Goal: Information Seeking & Learning: Find specific fact

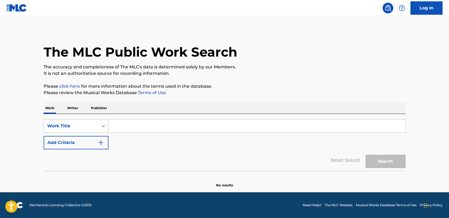
click at [89, 123] on div "Work Title" at bounding box center [71, 126] width 48 height 6
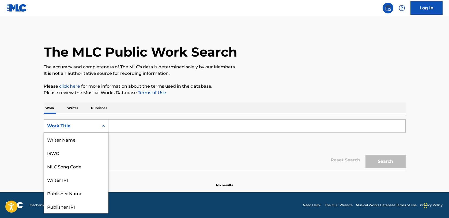
scroll to position [27, 0]
drag, startPoint x: 65, startPoint y: 142, endPoint x: 70, endPoint y: 137, distance: 6.8
click at [65, 141] on div "MLC Song Code" at bounding box center [76, 139] width 64 height 13
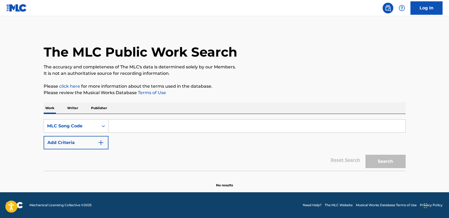
click at [134, 119] on div "SearchWithCriteriaebedb634-52ae-457c-8106-69f56e847ba7 MLC Song Code Add Criter…" at bounding box center [225, 142] width 362 height 57
click at [143, 129] on input "Search Form" at bounding box center [256, 125] width 297 height 13
paste input "I24QJU"
type input "I24QJU"
click at [384, 162] on button "Search" at bounding box center [385, 160] width 40 height 13
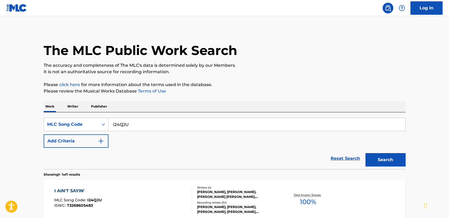
scroll to position [57, 0]
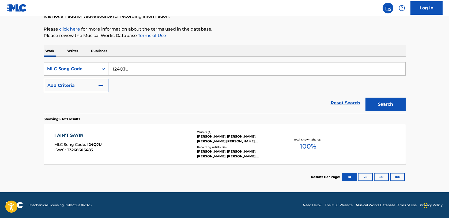
click at [74, 134] on div "I AIN'T SAYIN'" at bounding box center [77, 135] width 47 height 6
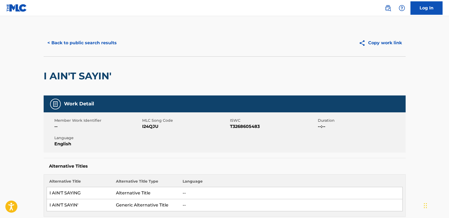
click at [246, 127] on span "T3268605483" at bounding box center [273, 126] width 86 height 6
copy span "T3268605483"
click at [91, 41] on button "< Back to public search results" at bounding box center [82, 42] width 77 height 13
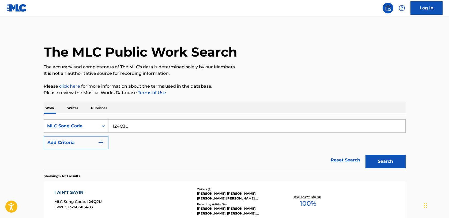
scroll to position [43, 0]
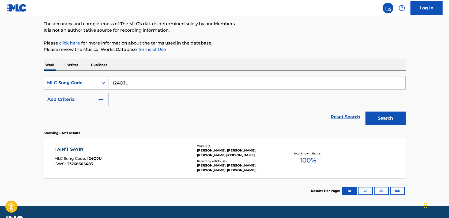
click at [133, 82] on input "I24QJU" at bounding box center [256, 82] width 297 height 13
paste input "EQ0SS7"
drag, startPoint x: 156, startPoint y: 84, endPoint x: 60, endPoint y: 76, distance: 96.1
click at [60, 76] on div "SearchWithCriteriaebedb634-52ae-457c-8106-69f56e847ba7 MLC Song Code I24QJUEQ0S…" at bounding box center [225, 99] width 362 height 57
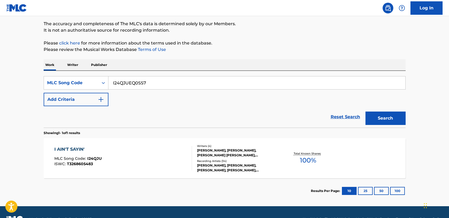
paste input "Search Form"
type input "EQ0SS7"
click at [378, 118] on button "Search" at bounding box center [385, 117] width 40 height 13
click at [76, 149] on div "ESPRESSO" at bounding box center [78, 149] width 48 height 6
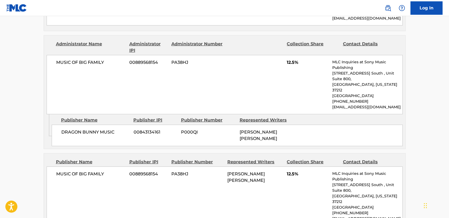
scroll to position [696, 0]
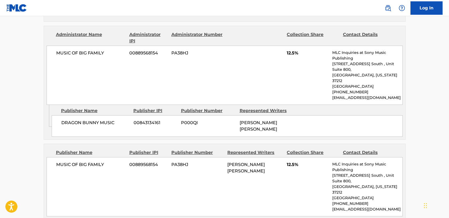
click at [238, 162] on span "[PERSON_NAME] [PERSON_NAME]" at bounding box center [245, 168] width 37 height 12
copy span "[PERSON_NAME]"
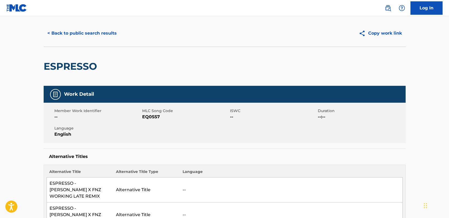
scroll to position [0, 0]
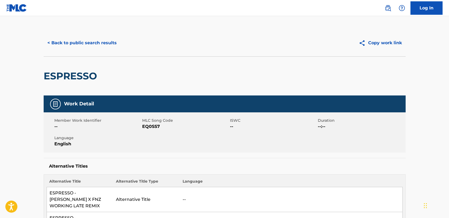
click at [89, 41] on button "< Back to public search results" at bounding box center [82, 42] width 77 height 13
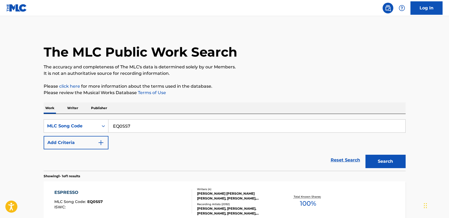
scroll to position [43, 0]
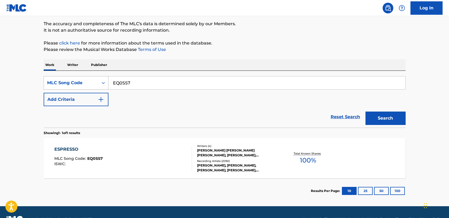
drag, startPoint x: 153, startPoint y: 81, endPoint x: 92, endPoint y: 78, distance: 60.9
click at [92, 78] on div "SearchWithCriteriaebedb634-52ae-457c-8106-69f56e847ba7 MLC Song Code EQ0SS7" at bounding box center [225, 82] width 362 height 13
paste input "BE5IK3"
type input "BE5IK3"
click at [383, 119] on button "Search" at bounding box center [385, 117] width 40 height 13
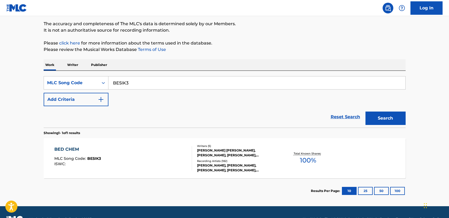
click at [69, 147] on div "BED CHEM" at bounding box center [77, 149] width 47 height 6
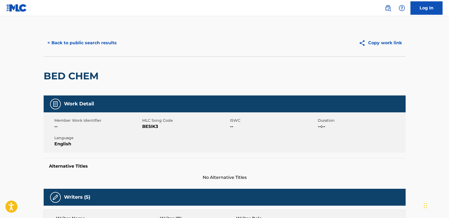
click at [93, 44] on button "< Back to public search results" at bounding box center [82, 42] width 77 height 13
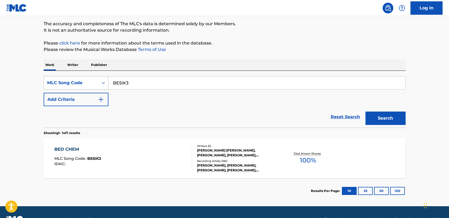
drag, startPoint x: 153, startPoint y: 83, endPoint x: 150, endPoint y: 90, distance: 7.3
click at [74, 80] on div "SearchWithCriteriaebedb634-52ae-457c-8106-69f56e847ba7 MLC Song Code BE5IK3" at bounding box center [225, 82] width 362 height 13
paste input "8H1Q"
type input "BE8H1Q"
click at [375, 120] on button "Search" at bounding box center [385, 117] width 40 height 13
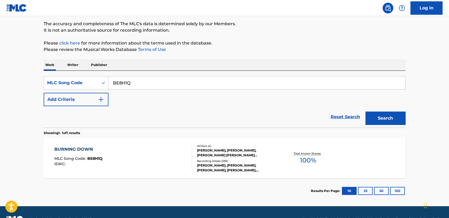
click at [67, 147] on div "BURNING DOWN" at bounding box center [78, 149] width 48 height 6
